Goal: Check status: Check status

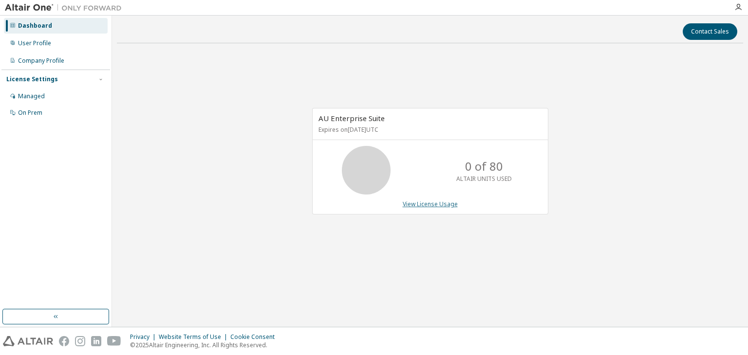
click at [436, 201] on link "View License Usage" at bounding box center [430, 204] width 55 height 8
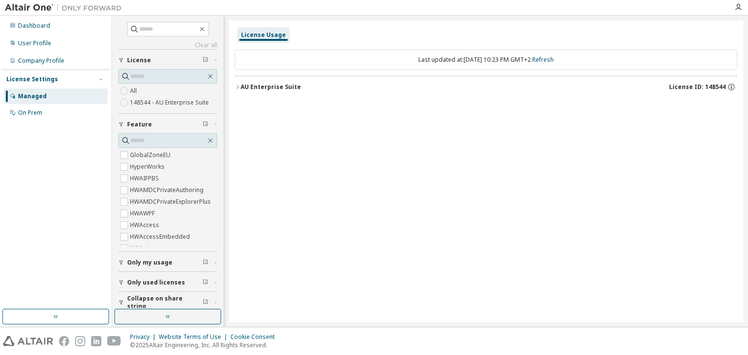
click at [238, 88] on icon "button" at bounding box center [238, 87] width 6 height 6
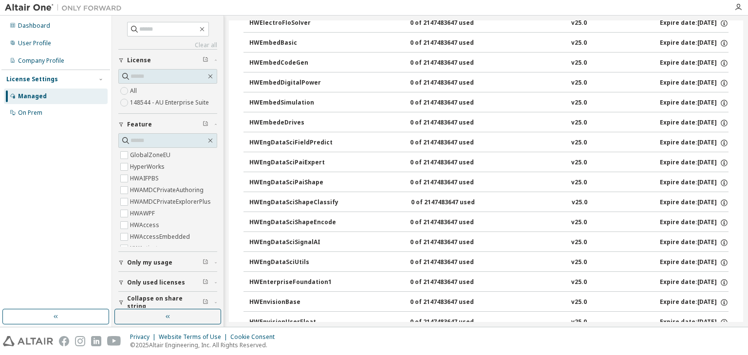
scroll to position [1314, 0]
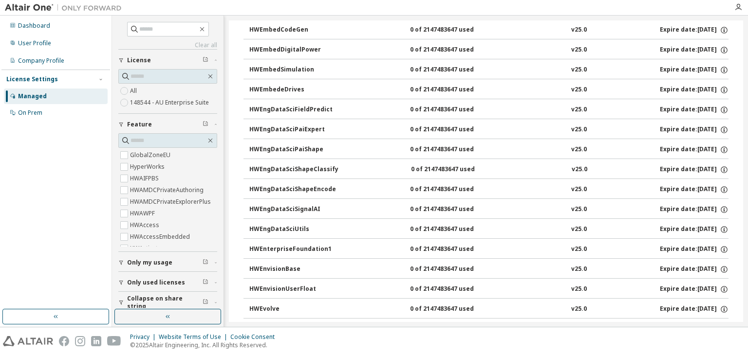
click at [742, 93] on div "License Usage Last updated at: Mon 2025-09-08 10:23 PM GMT+2 Refresh AU Enterpr…" at bounding box center [486, 171] width 514 height 302
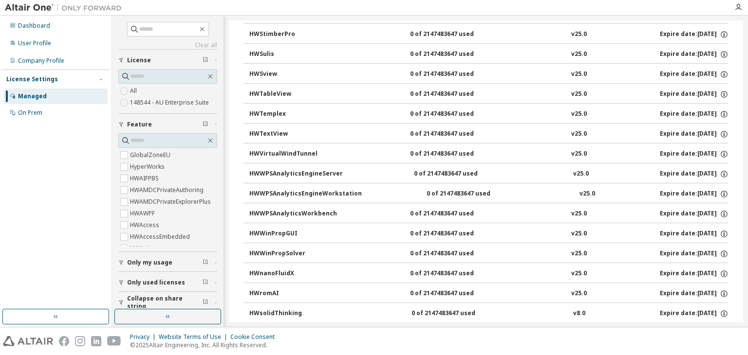
scroll to position [6286, 0]
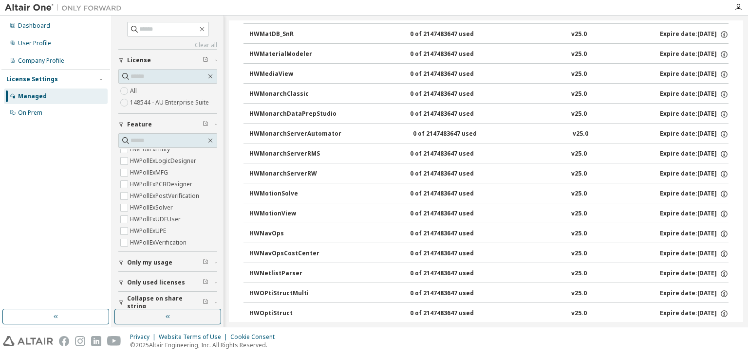
scroll to position [0, 0]
